Goal: Task Accomplishment & Management: Use online tool/utility

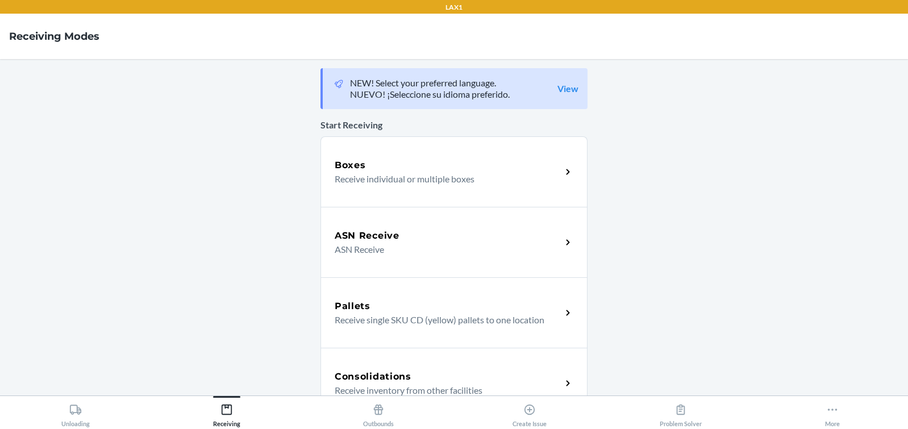
click at [432, 174] on p "Receive individual or multiple boxes" at bounding box center [444, 179] width 218 height 14
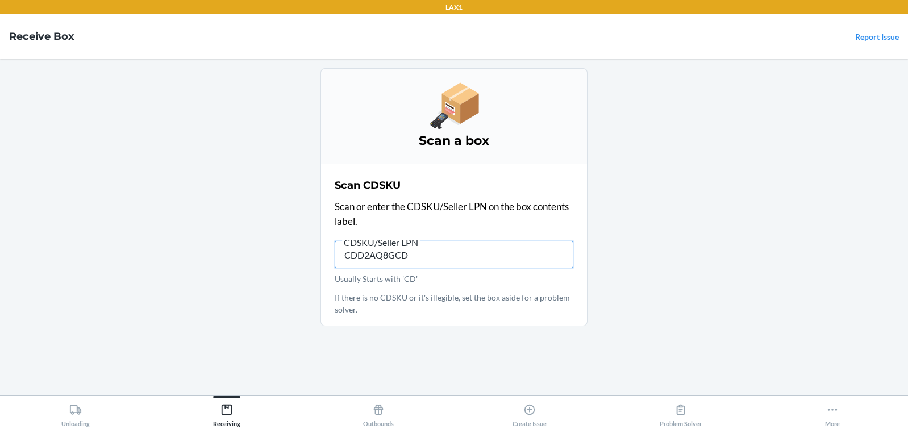
type input "CDD2AQ8GCDU"
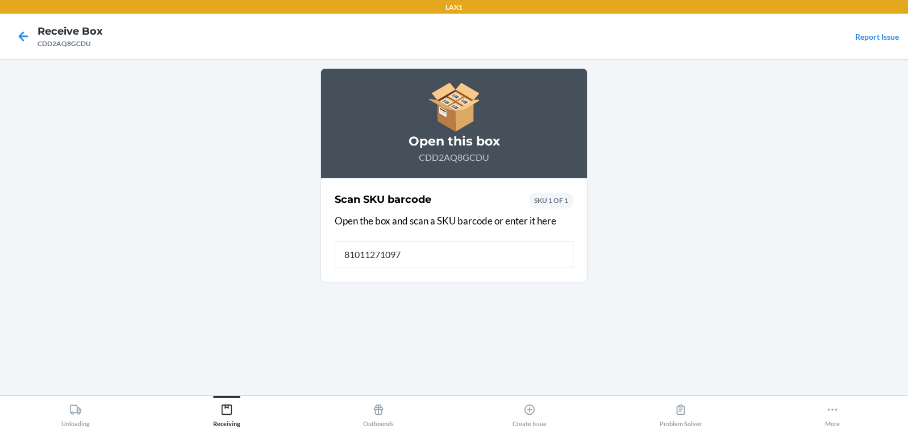
type input "810112710977"
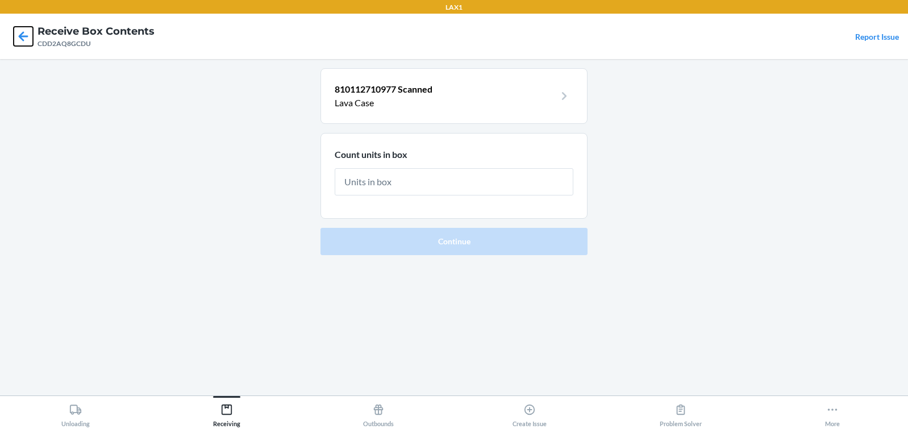
click at [25, 37] on icon at bounding box center [24, 36] width 10 height 10
click at [22, 37] on icon at bounding box center [24, 36] width 10 height 10
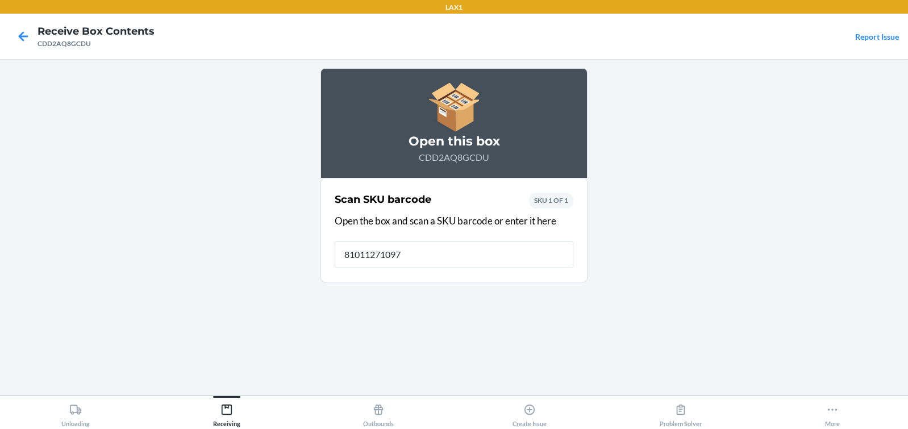
type input "810112710977"
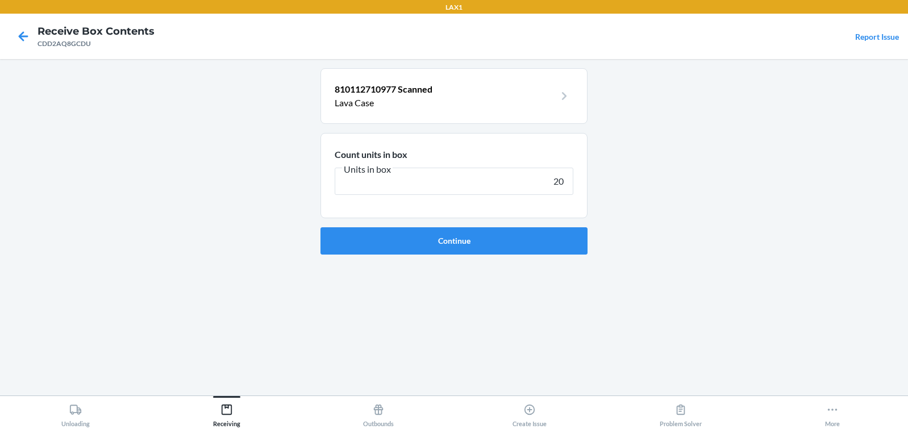
type input "200"
click button "Continue" at bounding box center [454, 240] width 267 height 27
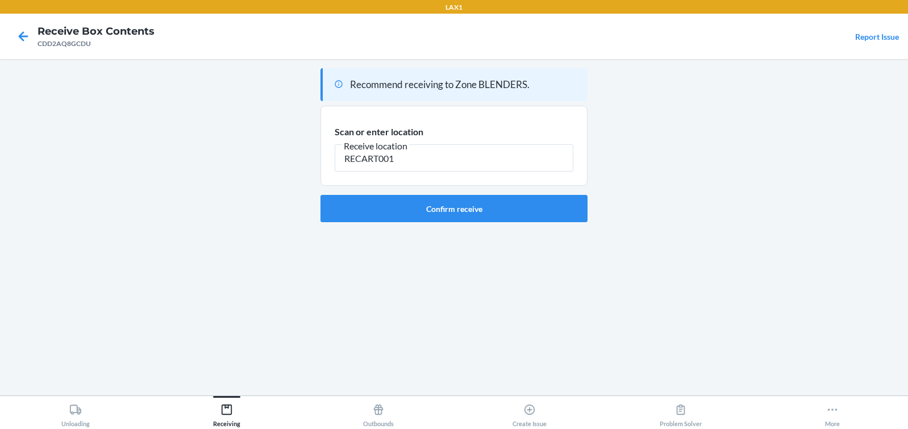
type input "RECART001"
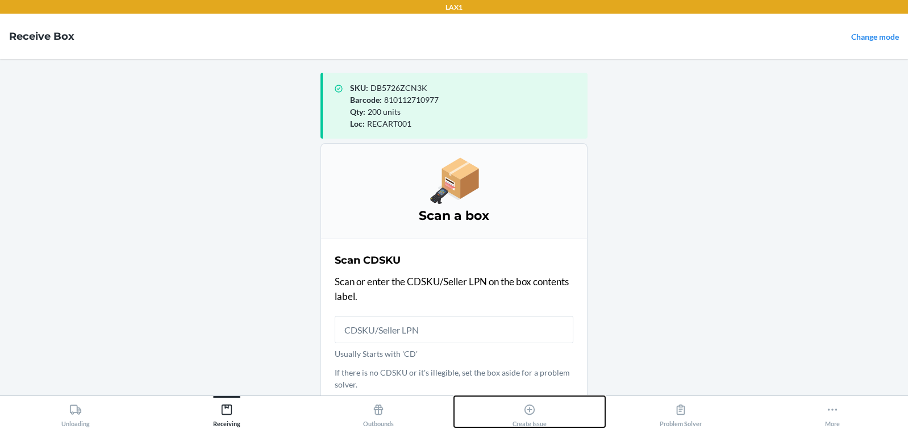
click at [533, 410] on icon at bounding box center [529, 410] width 13 height 13
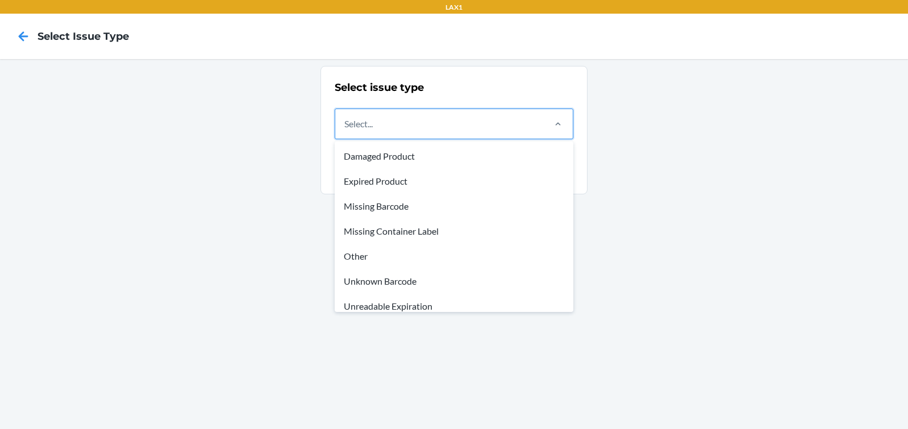
click at [435, 126] on div "Select..." at bounding box center [439, 124] width 208 height 30
click at [346, 126] on input "option Damaged Product focused, 1 of 8. 8 results available. Use Up and Down to…" at bounding box center [344, 124] width 1 height 14
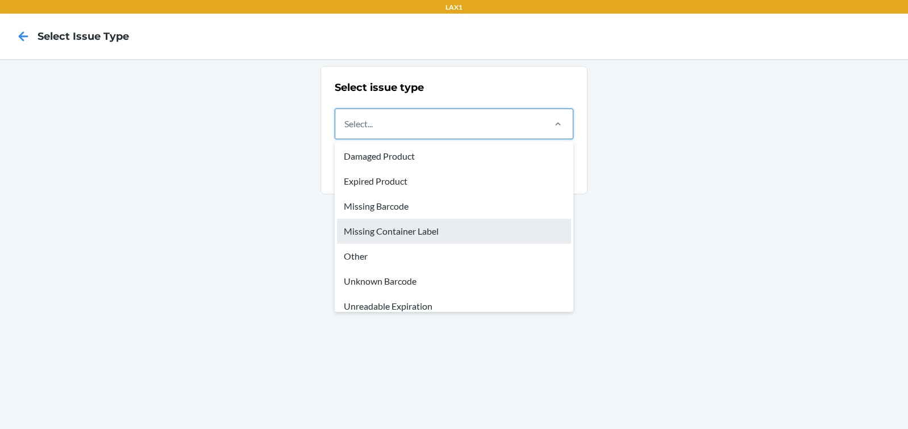
click at [400, 232] on div "Missing Container Label" at bounding box center [454, 231] width 234 height 25
click at [346, 131] on input "option Missing Container Label focused, 4 of 8. 8 results available. Use Up and…" at bounding box center [344, 124] width 1 height 14
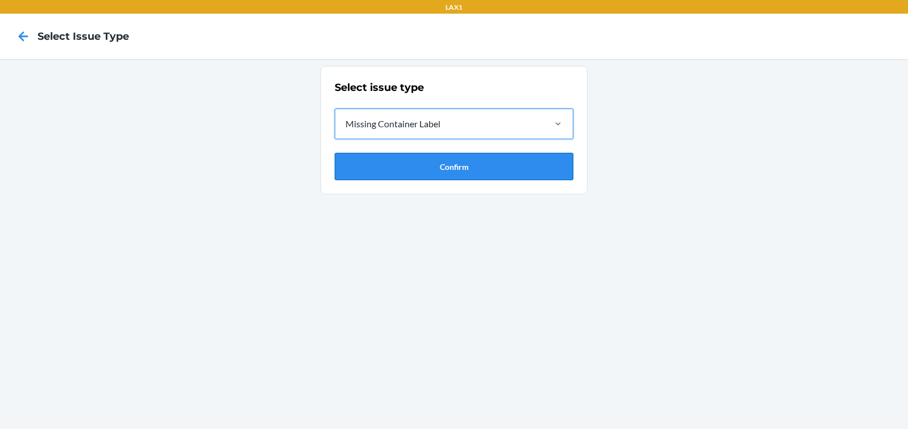
click at [456, 169] on button "Confirm" at bounding box center [454, 166] width 239 height 27
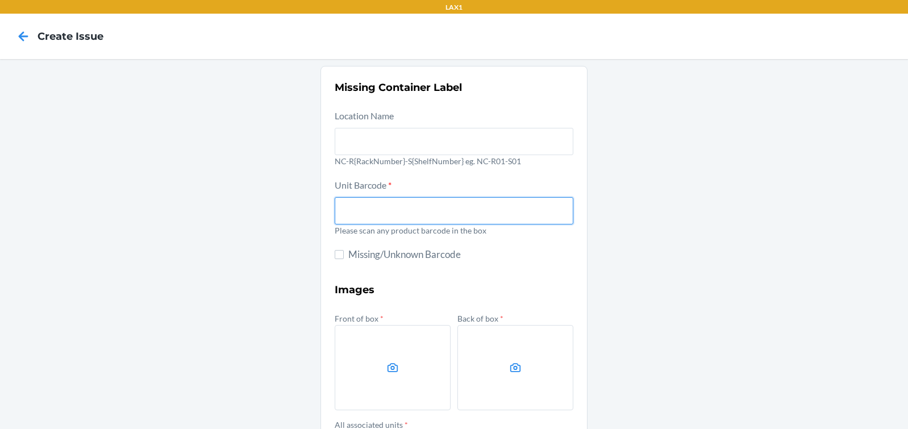
click at [424, 217] on input "text" at bounding box center [454, 210] width 239 height 27
type input "D4ZDWZU5RY4"
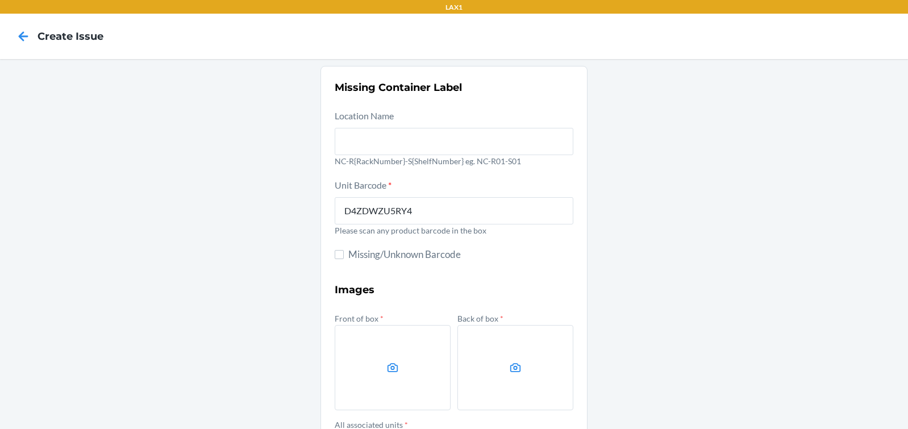
click at [415, 373] on label at bounding box center [393, 367] width 116 height 85
click at [0, 0] on input "file" at bounding box center [0, 0] width 0 height 0
click at [432, 214] on input "D4ZDWZU5RY4" at bounding box center [454, 210] width 239 height 27
click at [753, 266] on div "Missing Container Label Location Name NC-R{RackNumber}-S{ShelfNumber} eg. NC-R0…" at bounding box center [454, 319] width 908 height 520
click at [716, 313] on div "Missing Container Label Location Name NC-R{RackNumber}-S{ShelfNumber} eg. NC-R0…" at bounding box center [454, 319] width 908 height 520
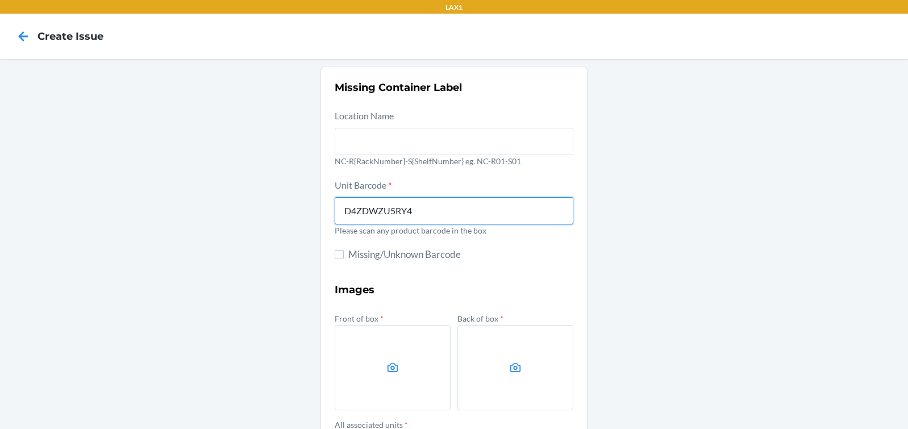
click at [451, 215] on input "D4ZDWZU5RY4" at bounding box center [454, 210] width 239 height 27
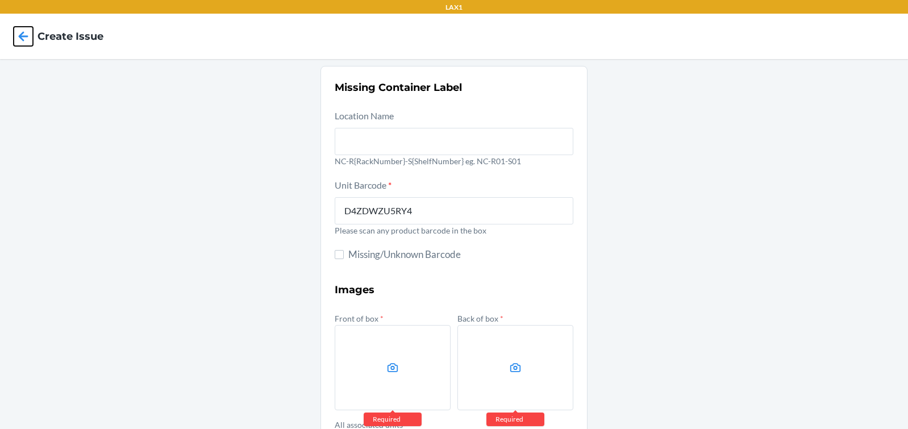
click at [23, 36] on icon at bounding box center [24, 36] width 10 height 10
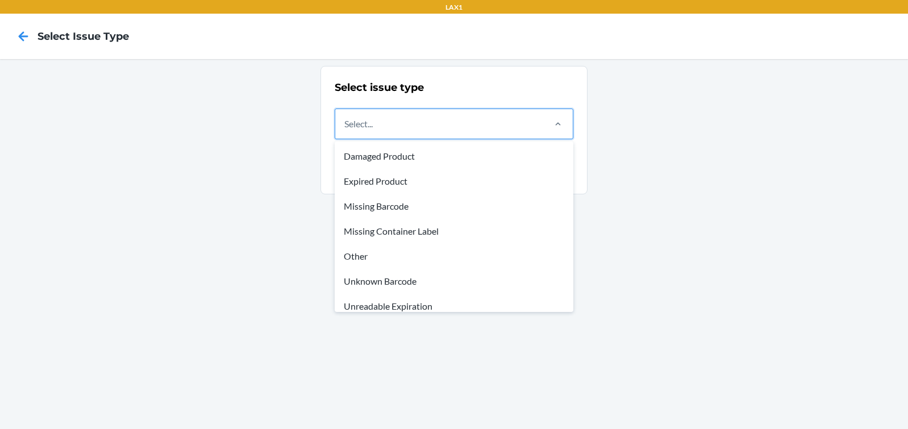
click at [465, 133] on div "Select..." at bounding box center [439, 124] width 208 height 30
click at [346, 131] on input "option Damaged Product focused, 1 of 8. 8 results available. Use Up and Down to…" at bounding box center [344, 124] width 1 height 14
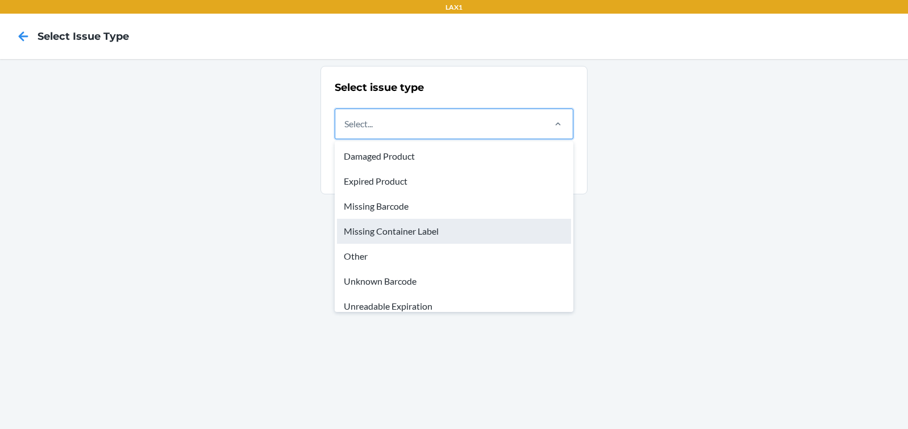
click at [421, 233] on div "Missing Container Label" at bounding box center [454, 231] width 234 height 25
click at [346, 131] on input "option Missing Container Label focused, 4 of 8. 8 results available. Use Up and…" at bounding box center [344, 124] width 1 height 14
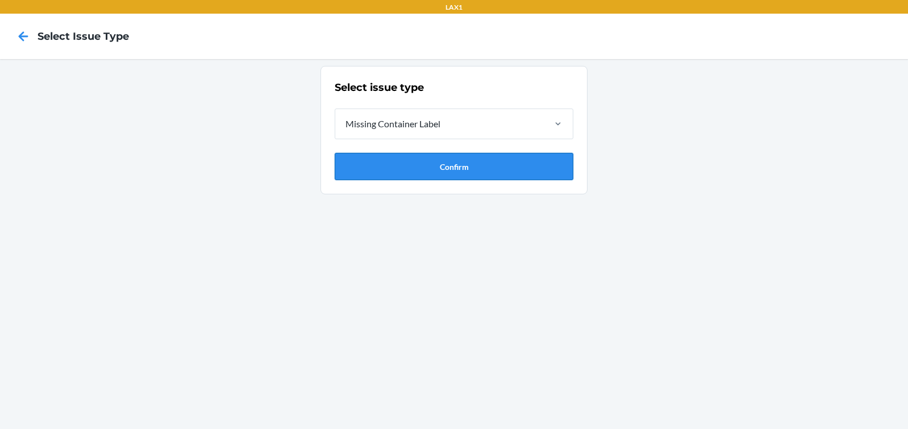
click at [450, 165] on button "Confirm" at bounding box center [454, 166] width 239 height 27
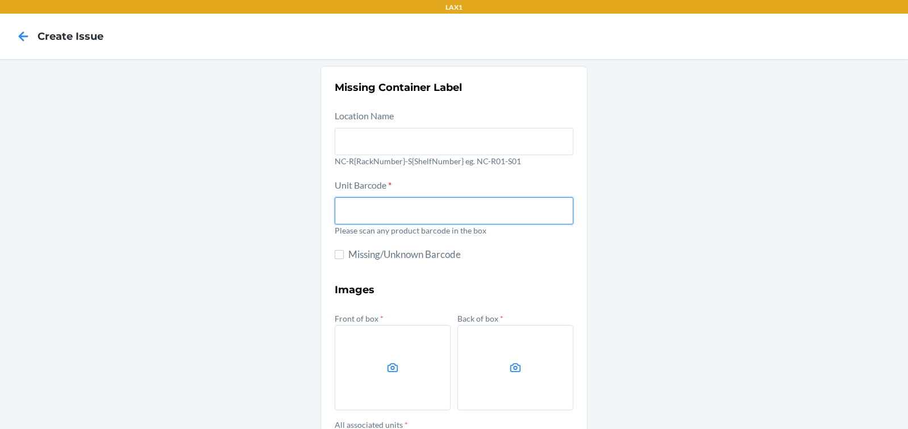
click at [404, 210] on input "text" at bounding box center [454, 210] width 239 height 27
type input "D4ZDWZU5RY4"
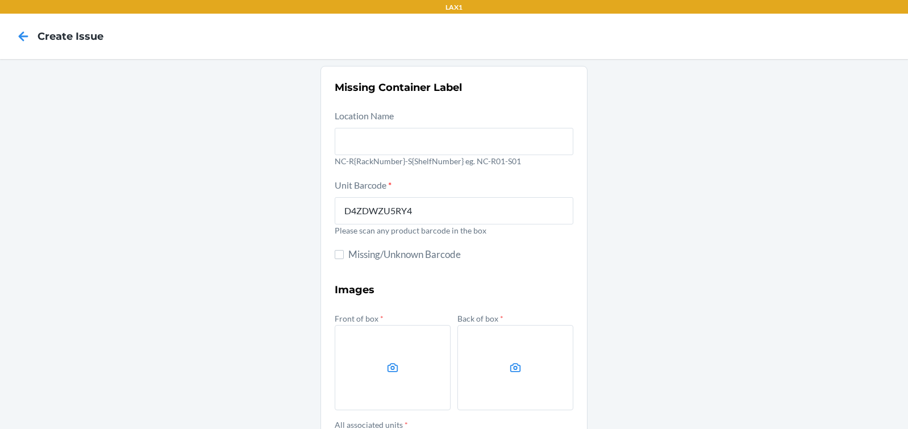
click at [565, 248] on span "Missing/Unknown Barcode" at bounding box center [460, 254] width 225 height 15
click at [344, 250] on input "Missing/Unknown Barcode" at bounding box center [339, 254] width 9 height 9
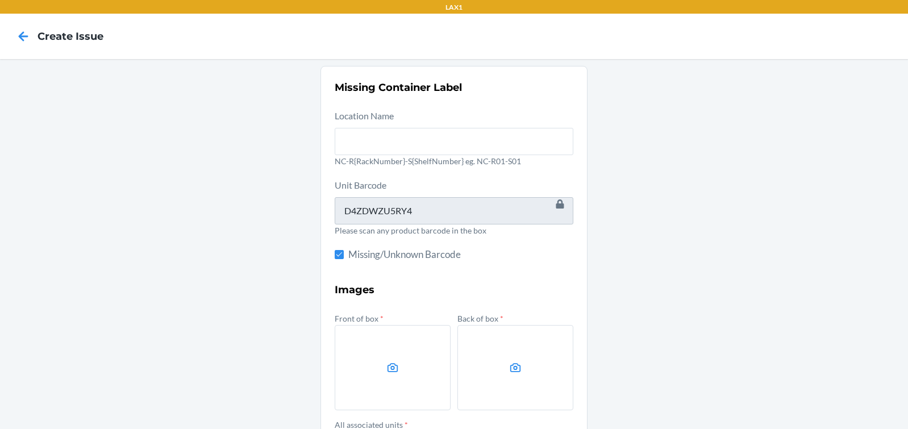
click at [607, 307] on div "Missing Container Label Location Name NC-R{RackNumber}-S{ShelfNumber} eg. NC-R0…" at bounding box center [454, 319] width 908 height 520
click at [339, 257] on input "Missing/Unknown Barcode" at bounding box center [339, 254] width 9 height 9
checkbox input "false"
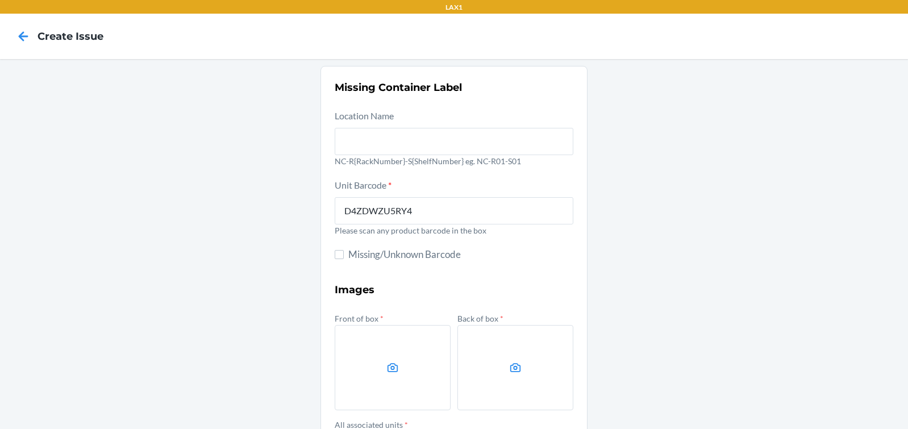
click at [544, 267] on form "Location Name [GEOGRAPHIC_DATA]-R{RackNumber}-S{ShelfNumber} eg. NC-R01-S01 Uni…" at bounding box center [454, 334] width 239 height 450
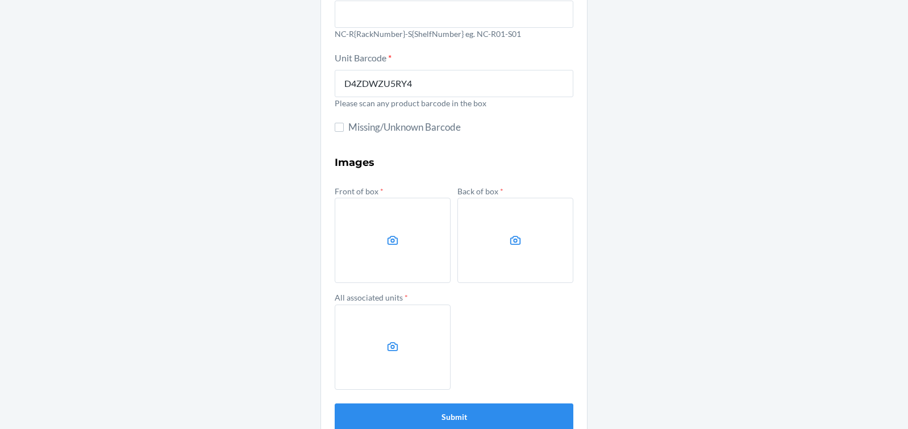
scroll to position [150, 0]
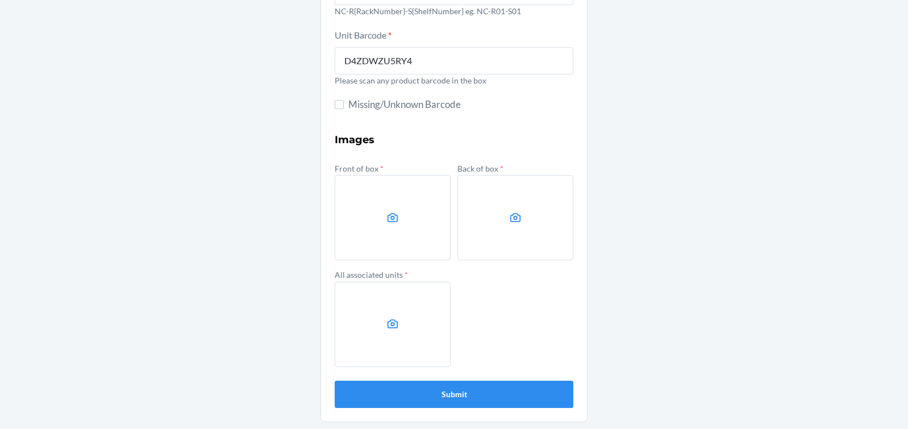
click at [388, 215] on icon at bounding box center [393, 217] width 11 height 9
click at [0, 0] on input "file" at bounding box center [0, 0] width 0 height 0
click at [533, 235] on label at bounding box center [516, 217] width 116 height 85
click at [0, 0] on input "file" at bounding box center [0, 0] width 0 height 0
click at [423, 338] on label at bounding box center [393, 324] width 116 height 85
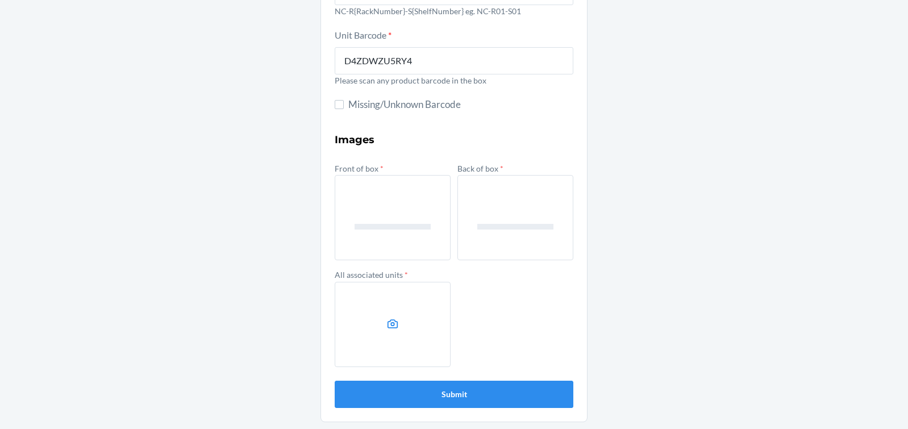
click at [0, 0] on input "file" at bounding box center [0, 0] width 0 height 0
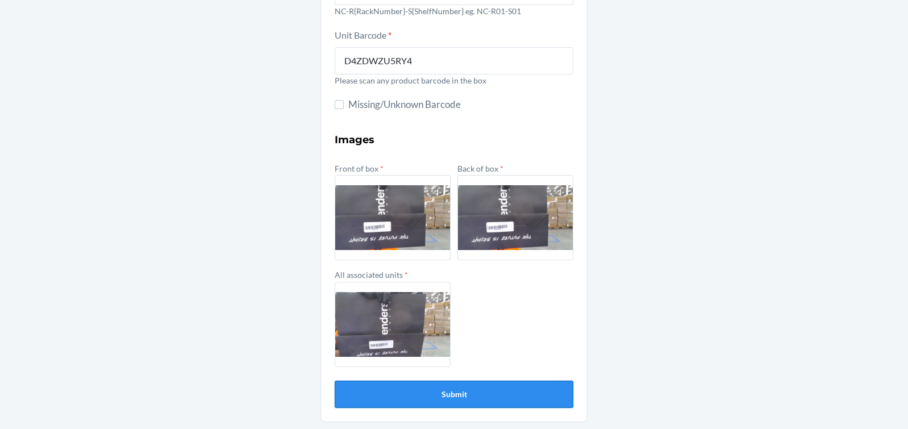
click at [459, 389] on button "Submit" at bounding box center [454, 394] width 239 height 27
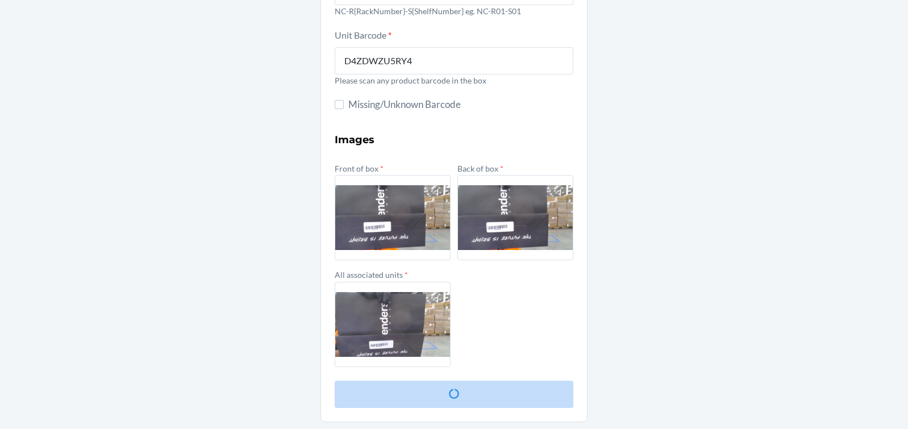
scroll to position [0, 0]
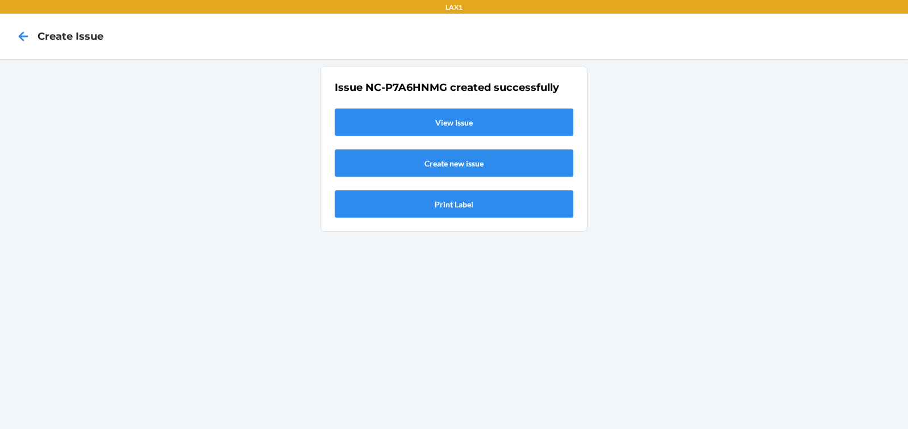
click at [463, 126] on link "View Issue" at bounding box center [454, 122] width 239 height 27
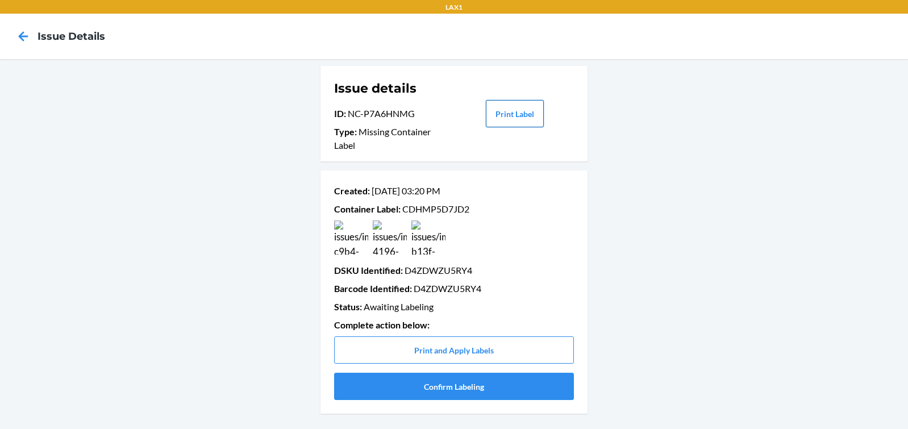
click at [514, 120] on button "Print Label" at bounding box center [515, 113] width 58 height 27
click at [23, 36] on icon at bounding box center [24, 36] width 10 height 10
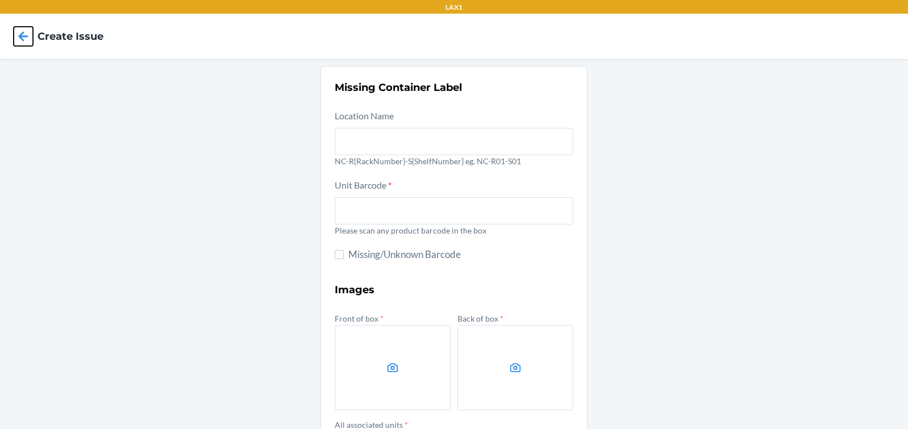
click at [23, 36] on icon at bounding box center [24, 36] width 10 height 10
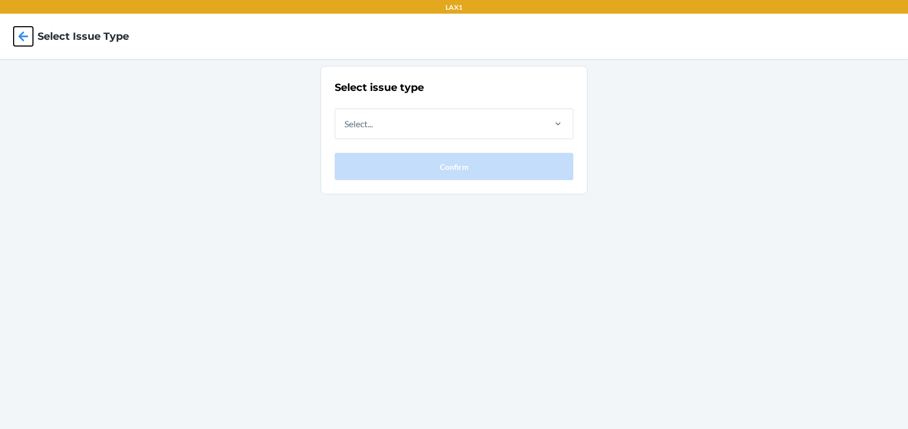
click at [23, 36] on icon at bounding box center [24, 36] width 10 height 10
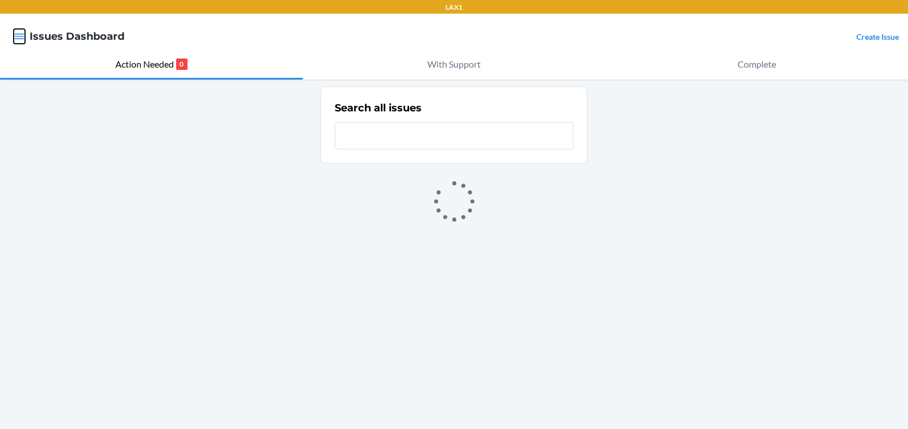
click at [23, 36] on icon "button" at bounding box center [20, 37] width 10 height 6
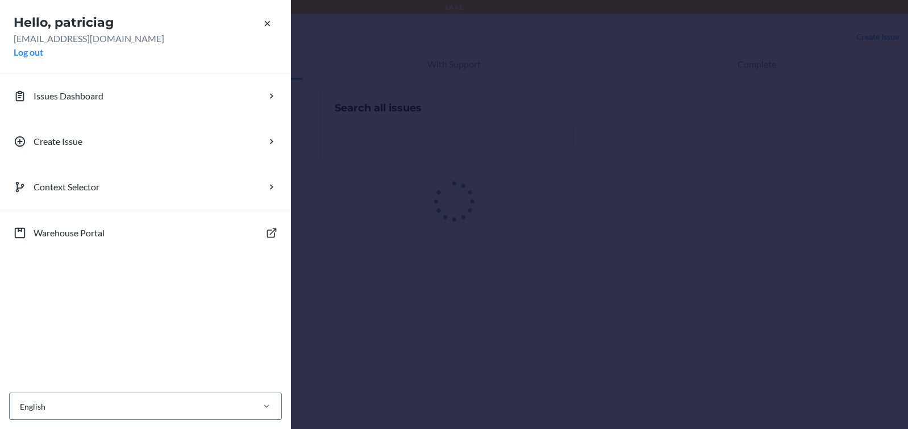
click at [458, 110] on div "Hello, patriciag [EMAIL_ADDRESS][DOMAIN_NAME] Log out Issues Dashboard Create I…" at bounding box center [454, 214] width 908 height 429
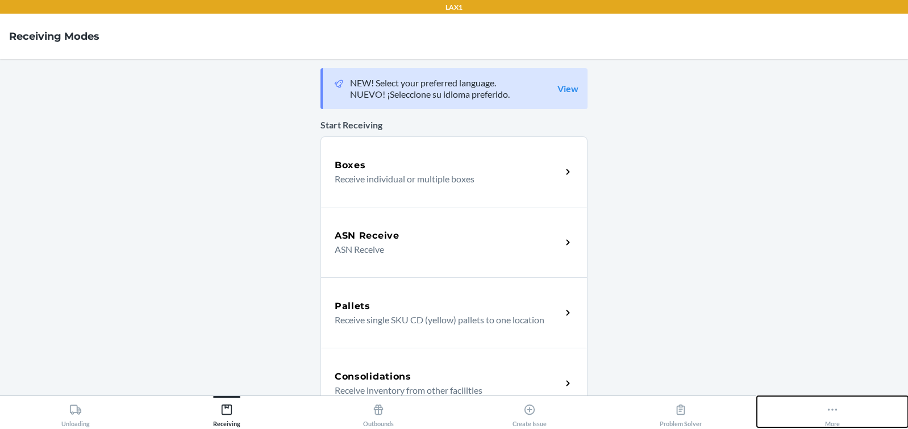
click at [835, 407] on icon at bounding box center [832, 410] width 13 height 13
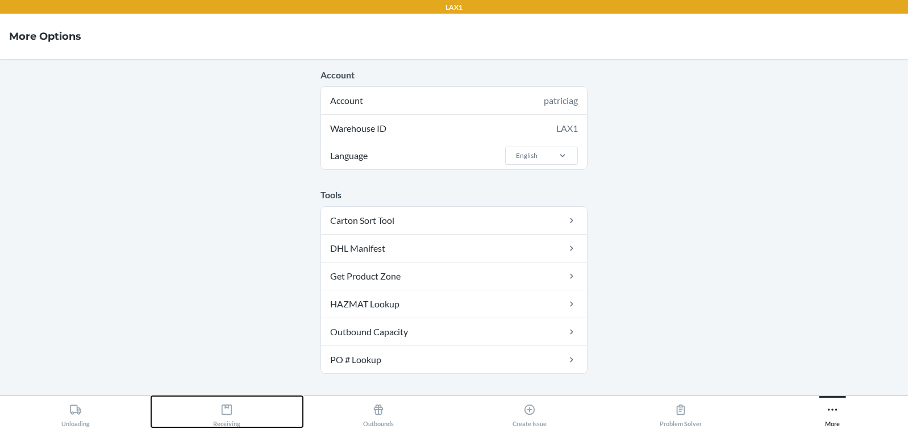
click at [227, 413] on icon at bounding box center [227, 410] width 13 height 13
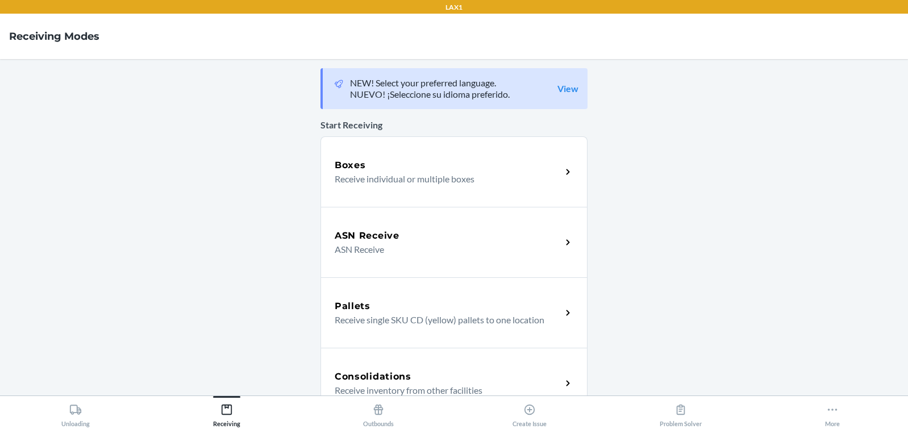
click at [428, 150] on div "Boxes Receive individual or multiple boxes" at bounding box center [454, 171] width 267 height 70
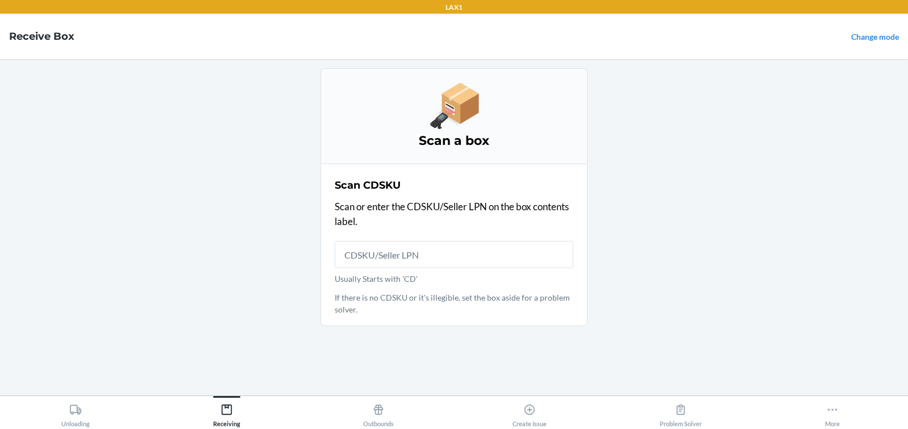
click at [382, 253] on input "Usually Starts with 'CD'" at bounding box center [454, 254] width 239 height 27
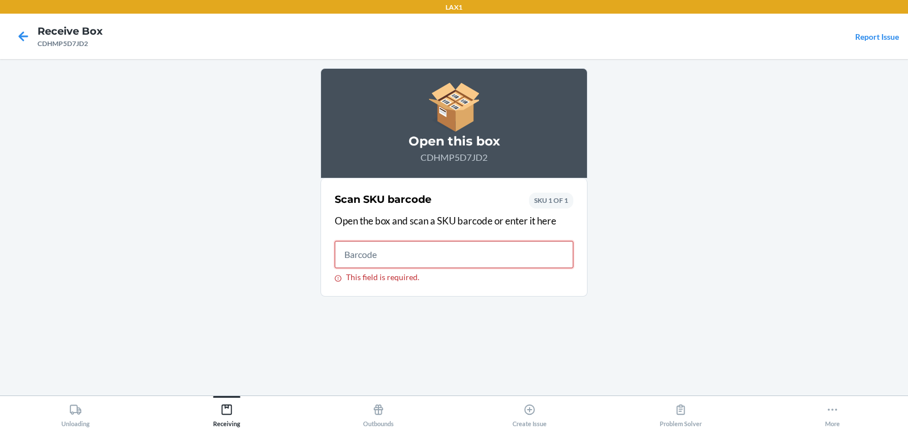
click at [418, 258] on input "This field is required." at bounding box center [454, 254] width 239 height 27
click at [358, 256] on input "This field is required." at bounding box center [454, 254] width 239 height 27
type input "D4ZDWZU5RY4"
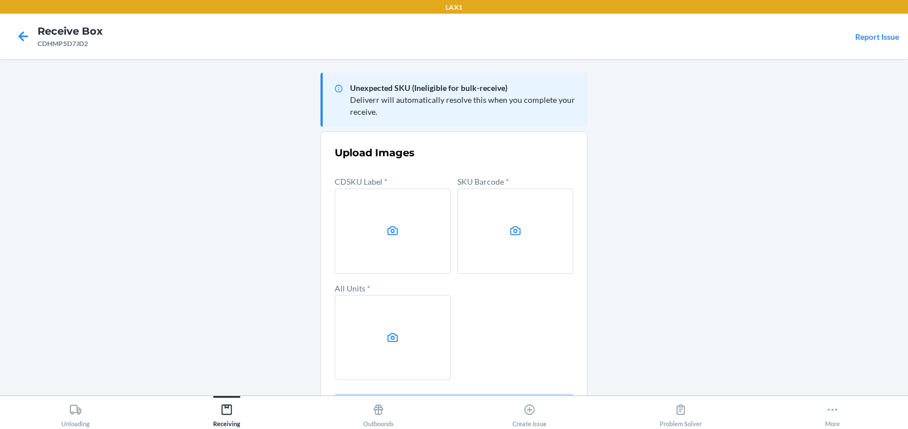
click at [396, 230] on label at bounding box center [393, 231] width 116 height 85
click at [0, 0] on input "file" at bounding box center [0, 0] width 0 height 0
click at [519, 232] on label at bounding box center [516, 231] width 116 height 85
click at [0, 0] on input "file" at bounding box center [0, 0] width 0 height 0
click at [396, 341] on label at bounding box center [393, 337] width 116 height 85
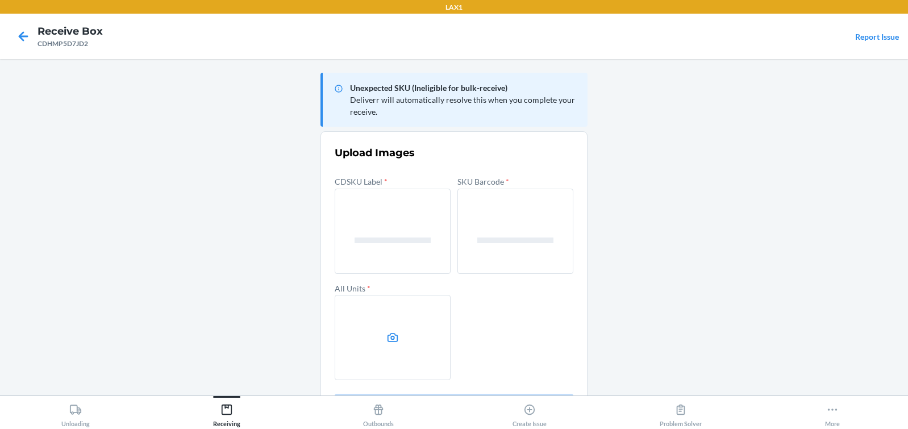
click at [0, 0] on input "file" at bounding box center [0, 0] width 0 height 0
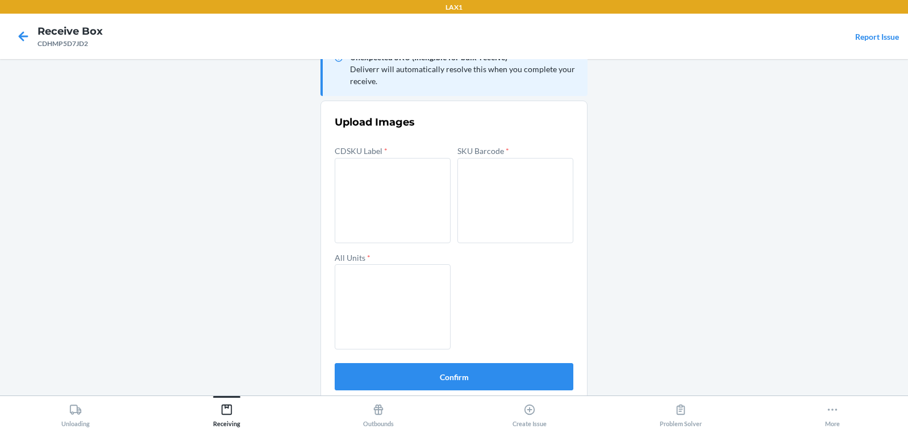
scroll to position [40, 0]
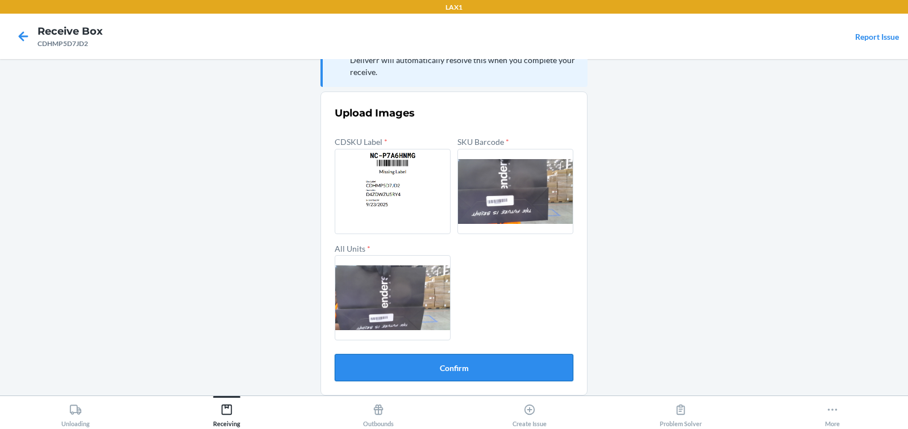
click at [531, 371] on button "Confirm" at bounding box center [454, 367] width 239 height 27
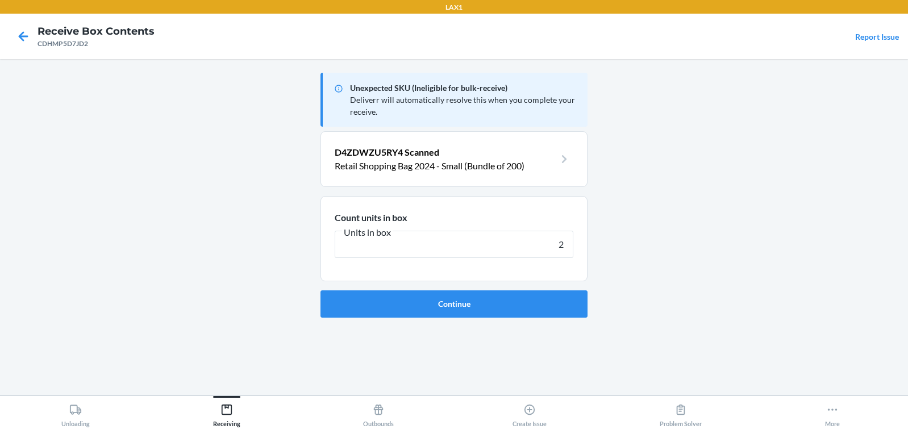
type input "2"
click at [321, 290] on button "Continue" at bounding box center [454, 303] width 267 height 27
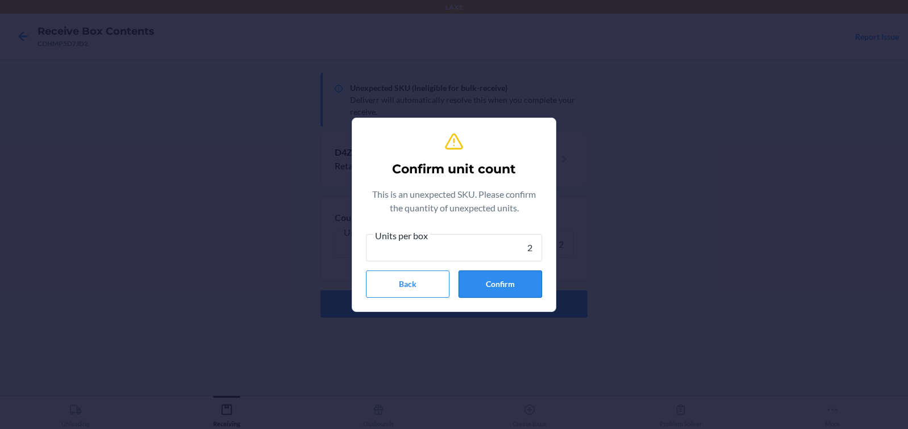
type input "2"
click at [509, 291] on button "Confirm" at bounding box center [501, 284] width 84 height 27
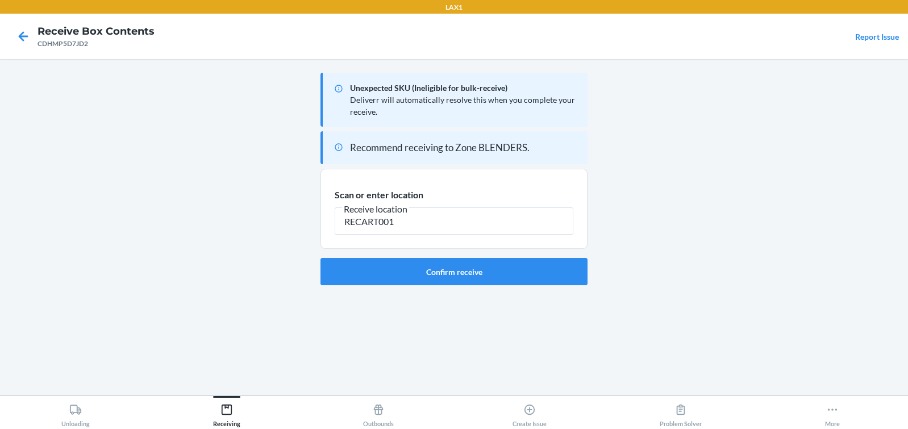
type input "RECART001"
